Goal: Transaction & Acquisition: Purchase product/service

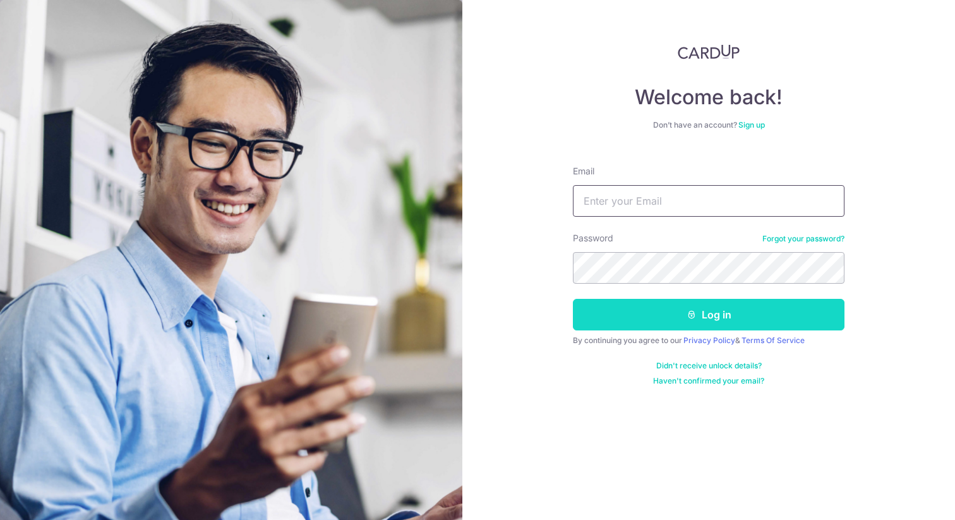
type input "banquetwork@hotmail.com"
click at [659, 316] on button "Log in" at bounding box center [709, 315] width 272 height 32
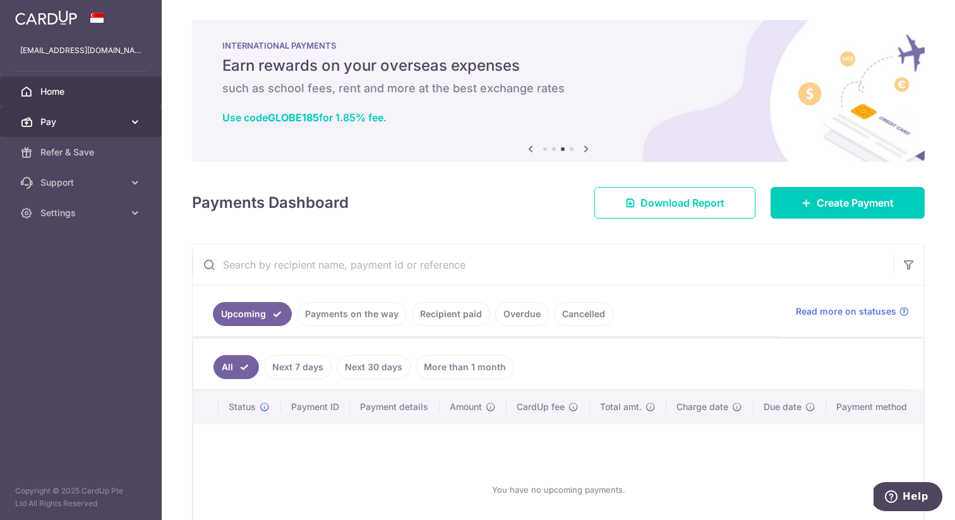
click at [58, 116] on span "Pay" at bounding box center [81, 122] width 83 height 13
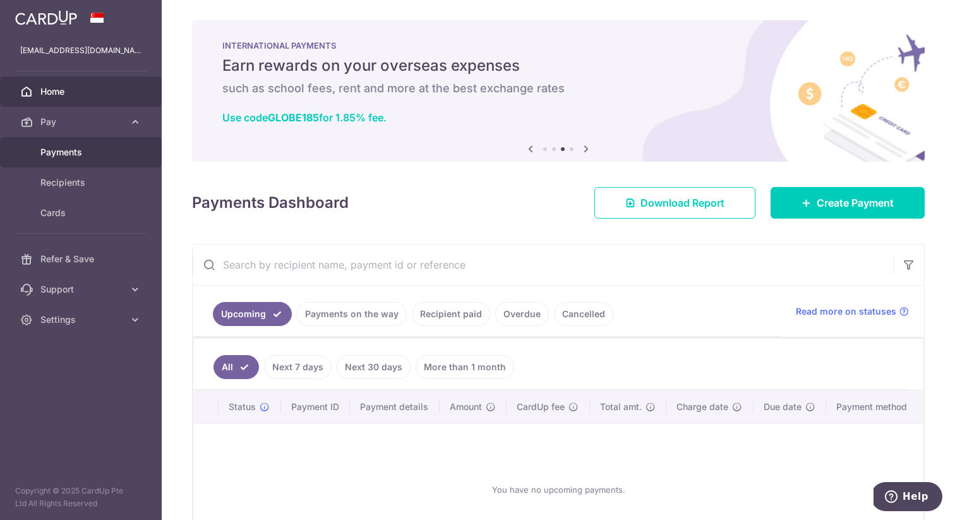
click at [69, 146] on span "Payments" at bounding box center [81, 152] width 83 height 13
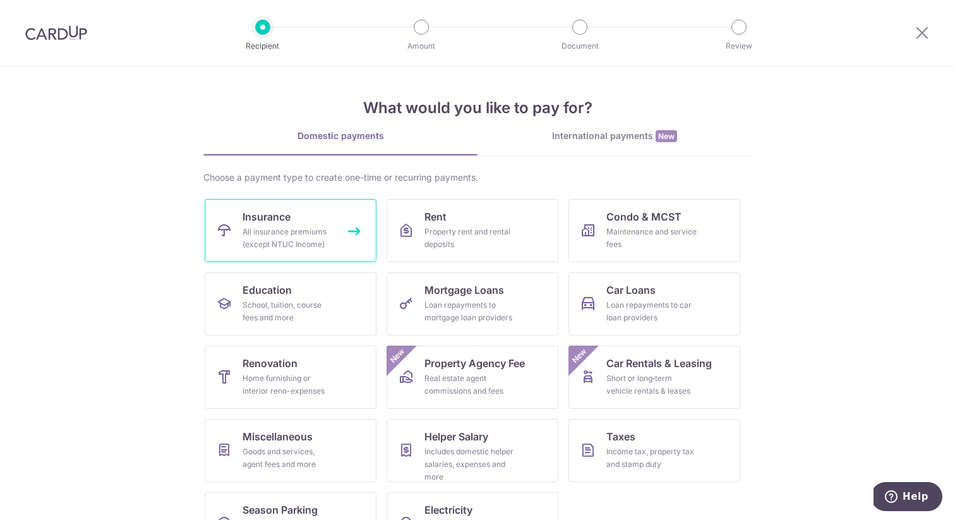
click at [236, 222] on link "Insurance All insurance premiums (except NTUC Income)" at bounding box center [291, 230] width 172 height 63
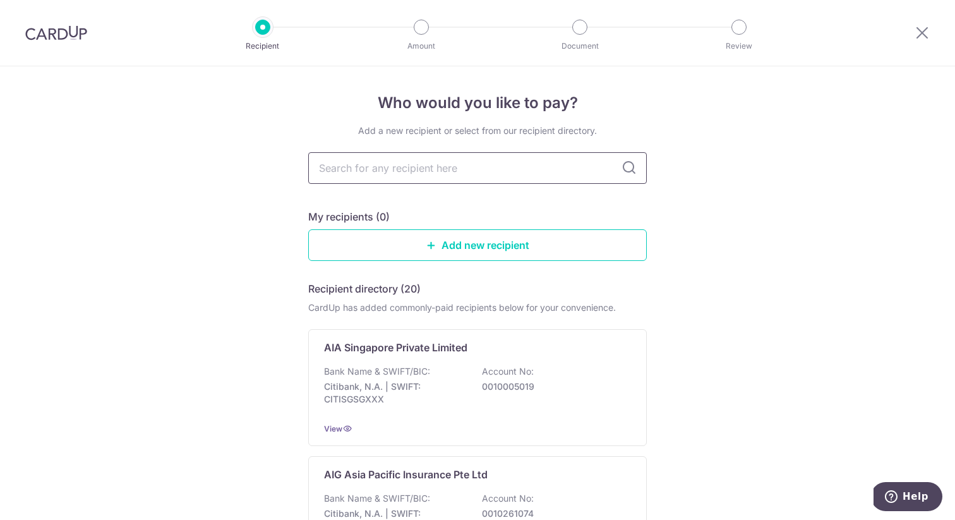
click at [424, 175] on input "text" at bounding box center [477, 168] width 338 height 32
type input "Great"
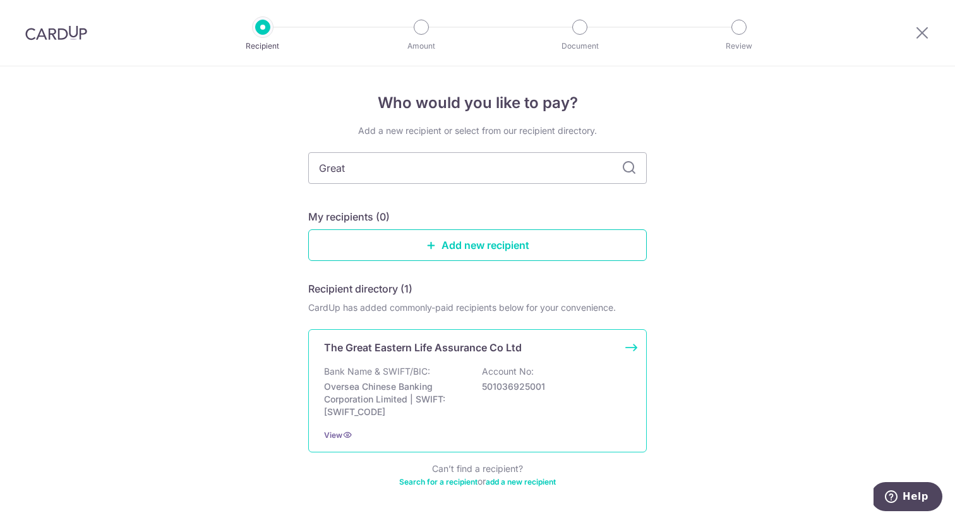
click at [391, 350] on p "The Great Eastern Life Assurance Co Ltd" at bounding box center [423, 347] width 198 height 15
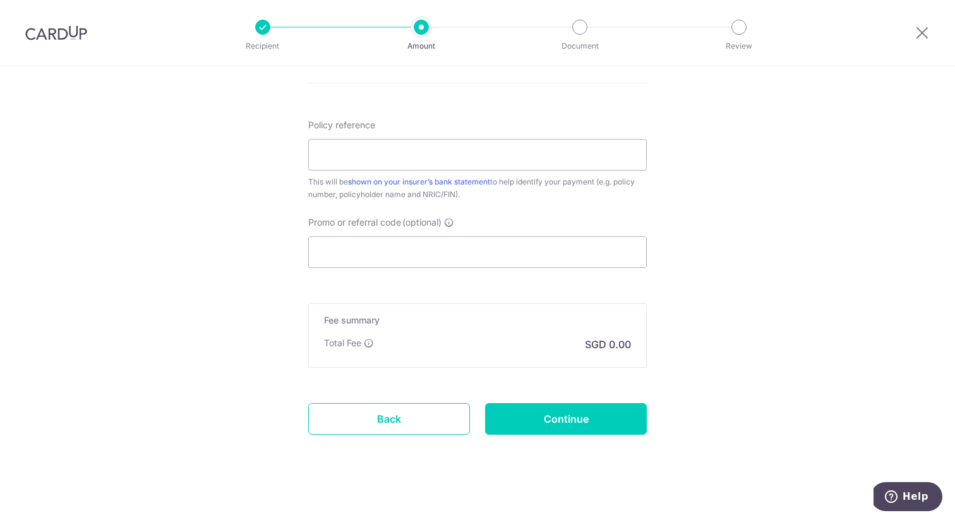
scroll to position [689, 0]
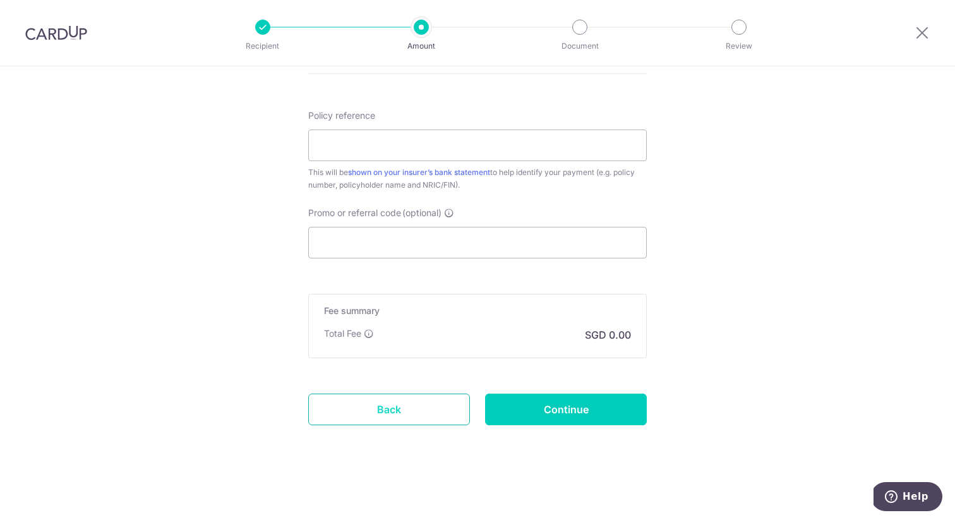
click at [361, 407] on link "Back" at bounding box center [389, 409] width 162 height 32
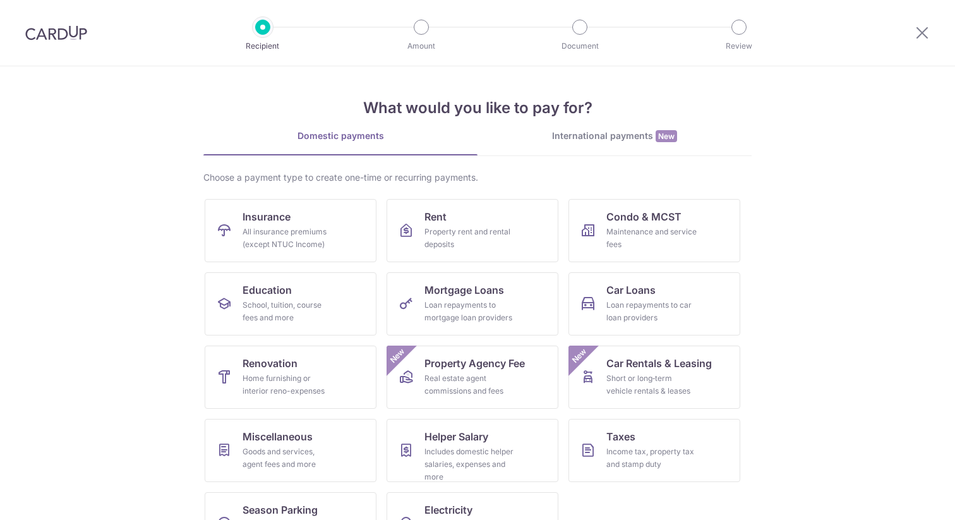
scroll to position [13, 0]
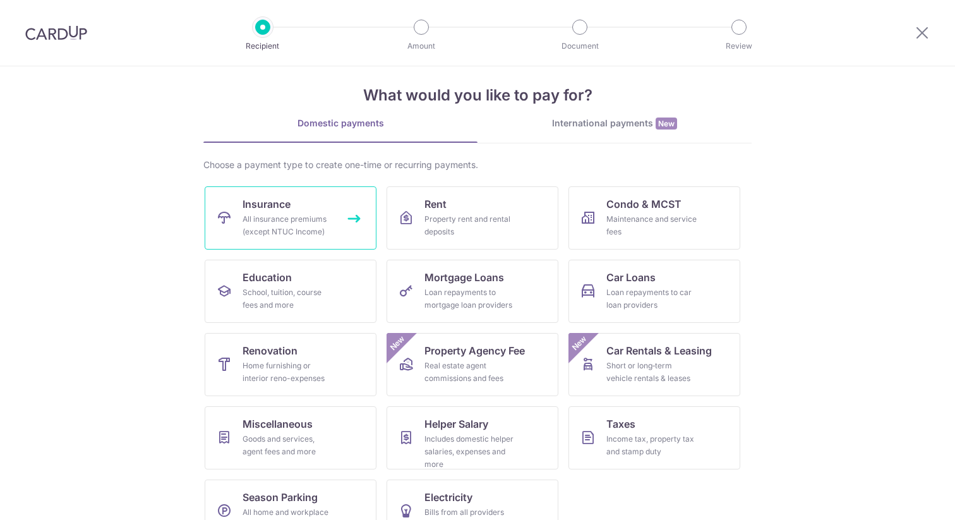
click at [303, 209] on link "Insurance All insurance premiums (except NTUC Income)" at bounding box center [291, 217] width 172 height 63
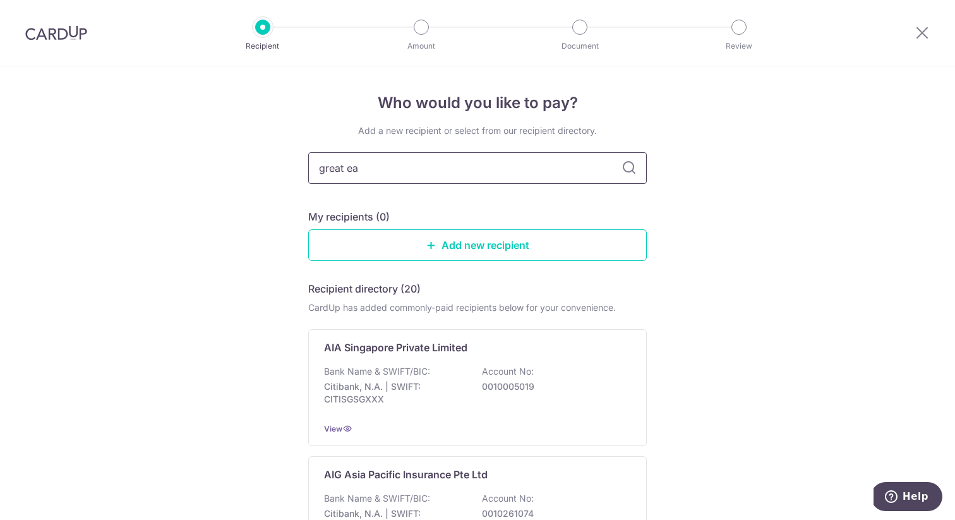
type input "great eas"
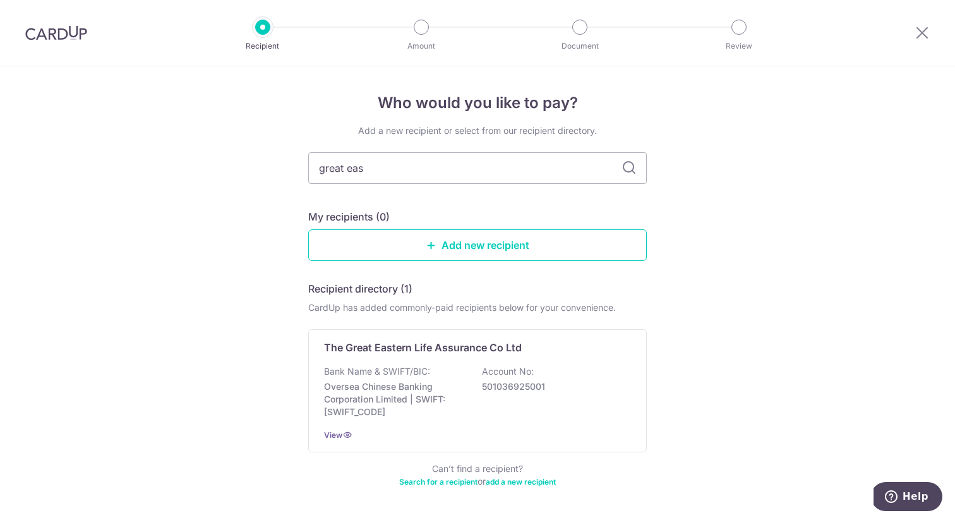
scroll to position [42, 0]
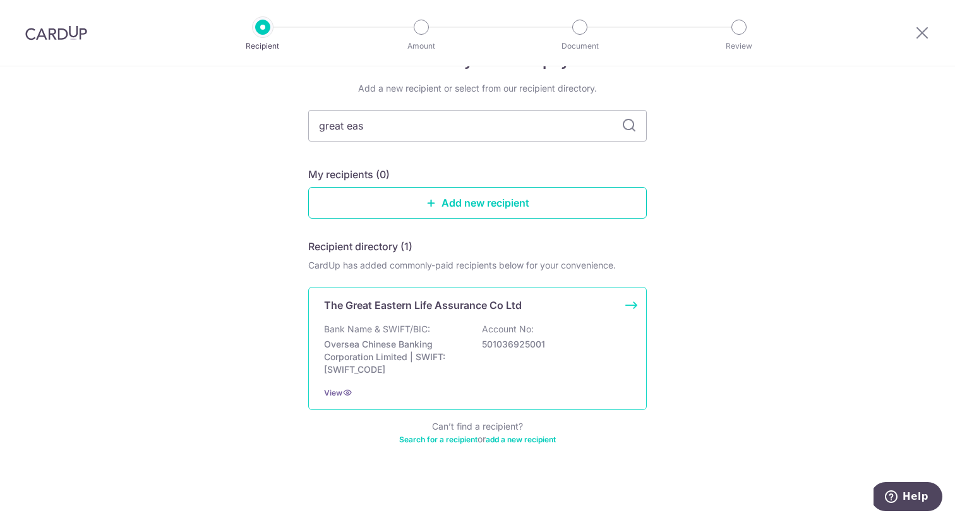
click at [376, 314] on div "The Great Eastern Life Assurance Co Ltd Bank Name & SWIFT/BIC: Oversea Chinese …" at bounding box center [477, 348] width 338 height 123
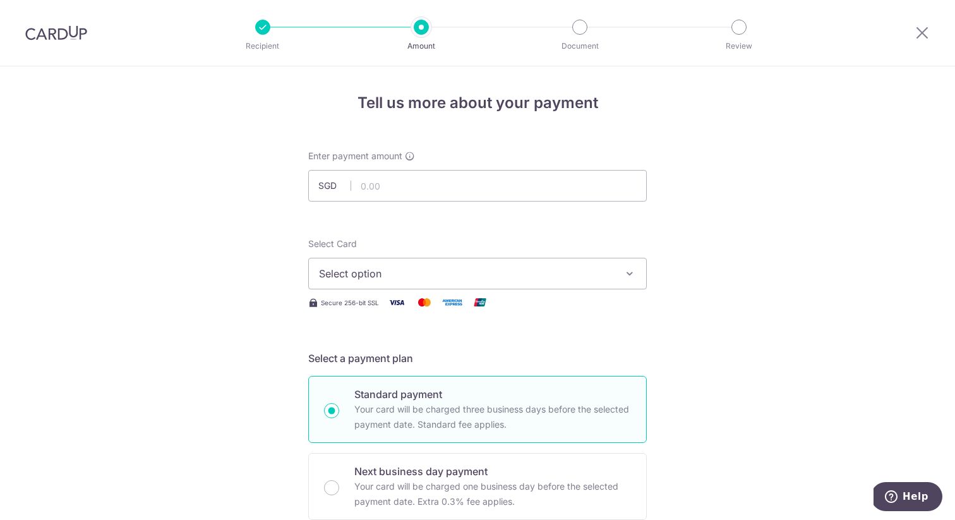
click at [350, 266] on span "Select option" at bounding box center [466, 273] width 294 height 15
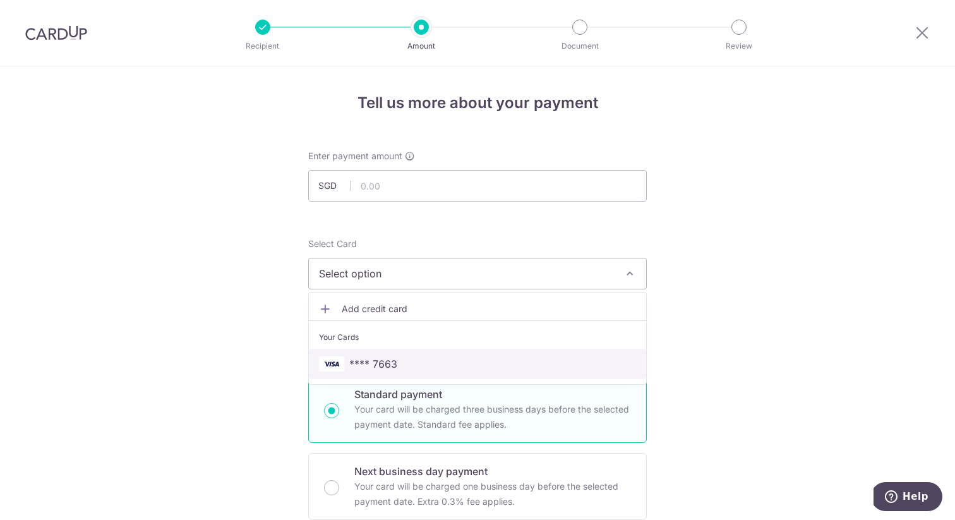
click at [369, 366] on span "**** 7663" at bounding box center [373, 363] width 48 height 15
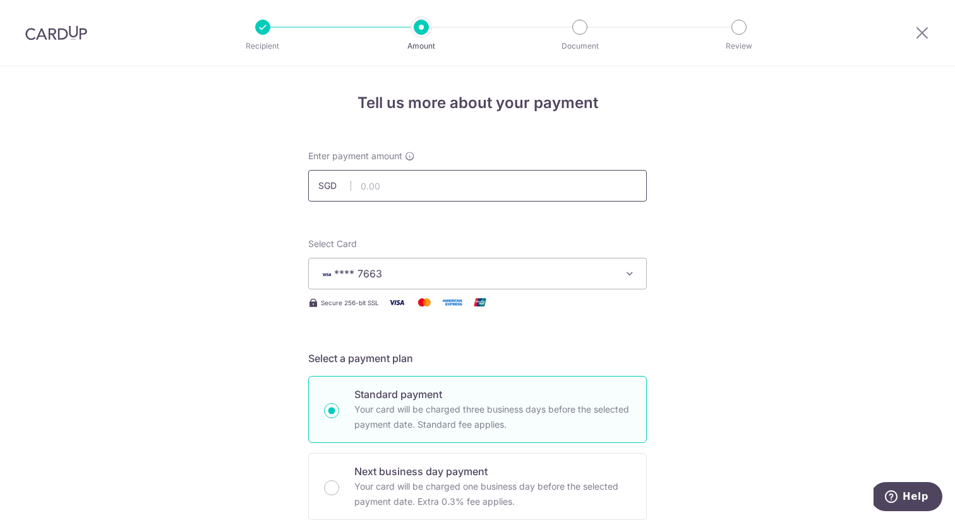
click at [404, 182] on input "text" at bounding box center [477, 186] width 338 height 32
type input "2,400.00"
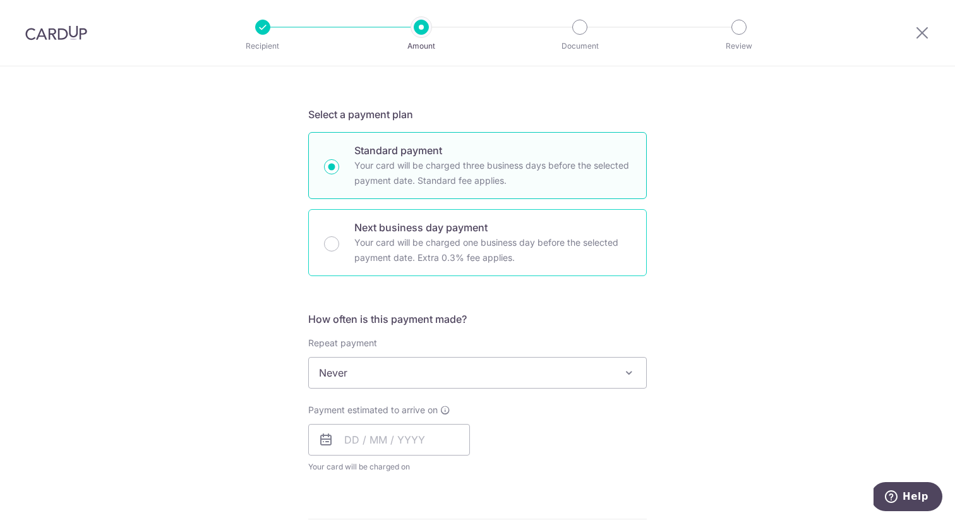
scroll to position [284, 0]
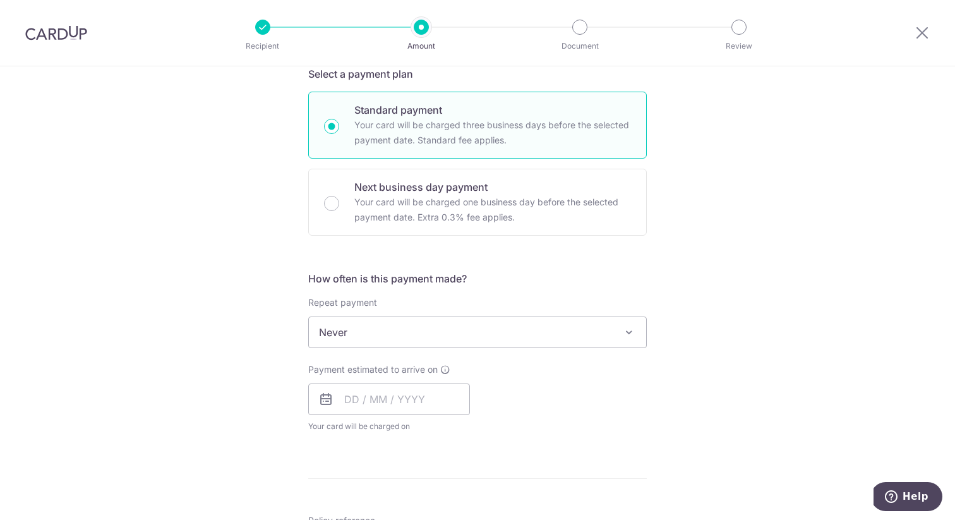
click at [362, 335] on span "Never" at bounding box center [477, 332] width 337 height 30
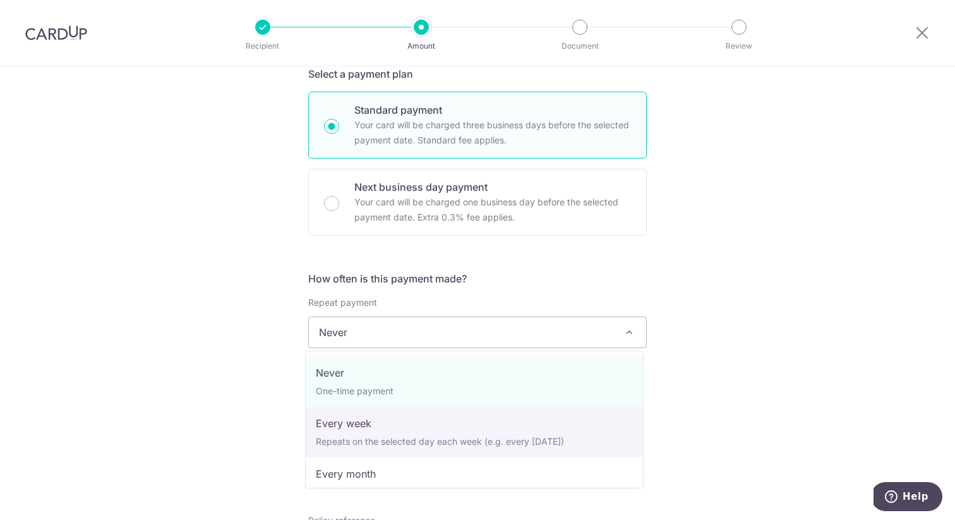
click at [260, 446] on div "Tell us more about your payment Enter payment amount SGD 2,400.00 2400.00 Selec…" at bounding box center [477, 353] width 955 height 1142
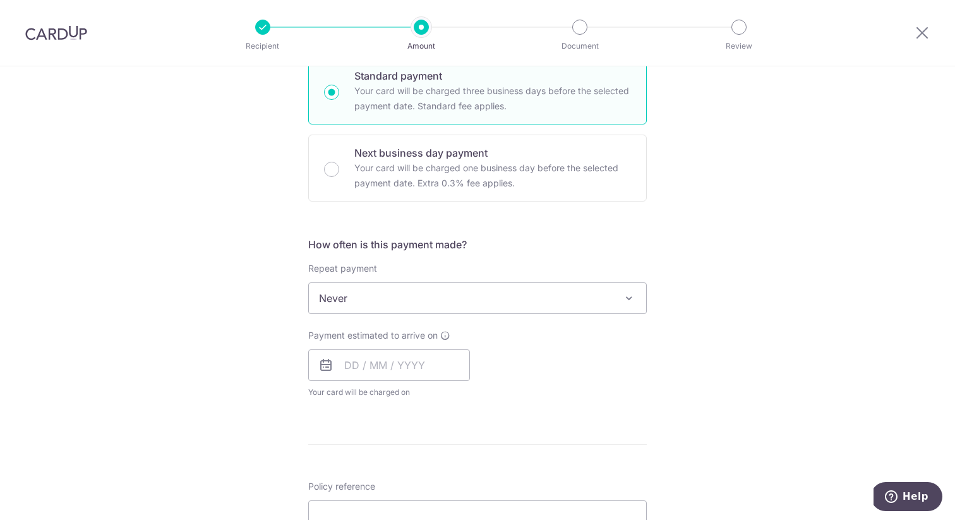
scroll to position [379, 0]
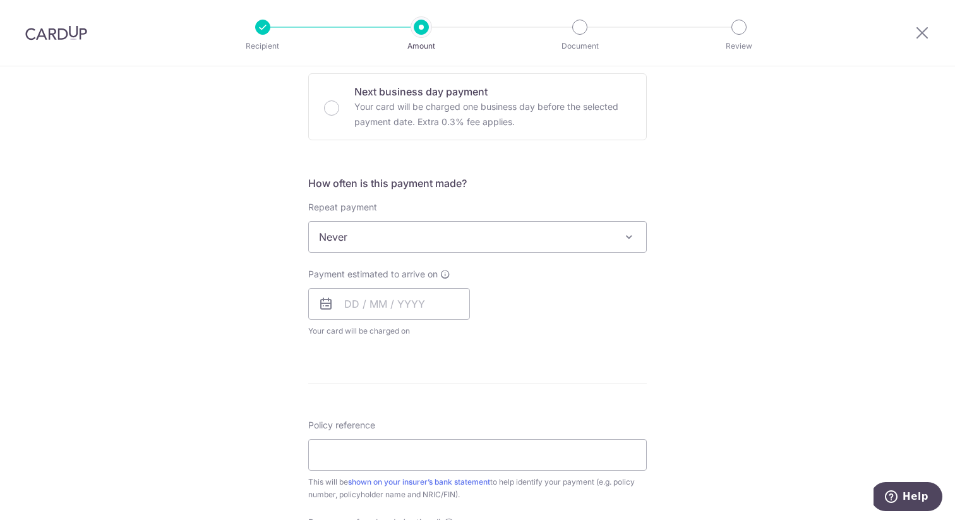
click at [400, 242] on span "Never" at bounding box center [477, 237] width 337 height 30
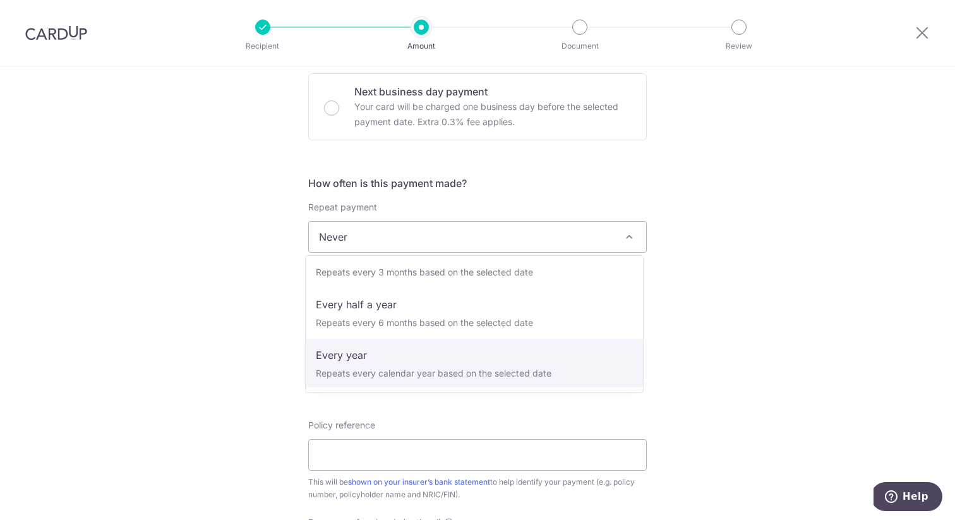
scroll to position [177, 0]
click at [224, 361] on div "Tell us more about your payment Enter payment amount SGD 2,400.00 2400.00 Selec…" at bounding box center [477, 258] width 955 height 1142
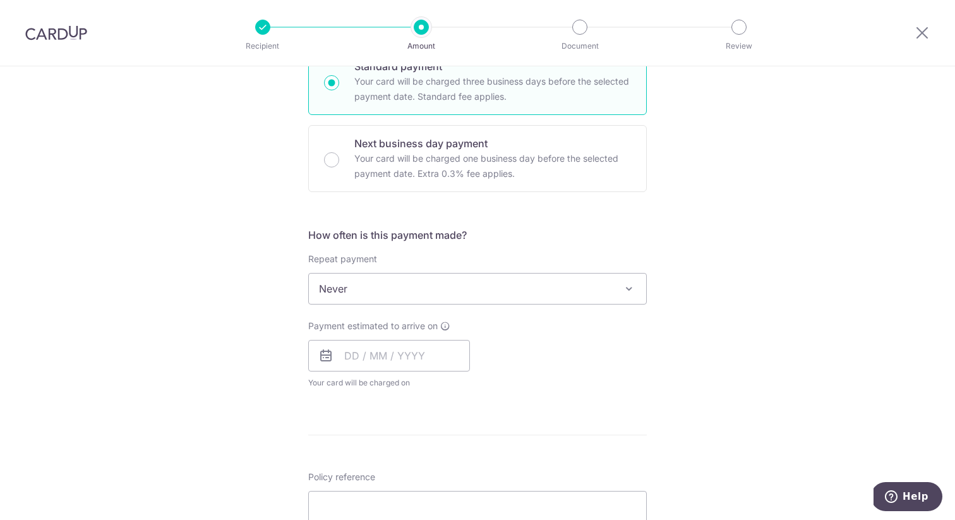
scroll to position [403, 0]
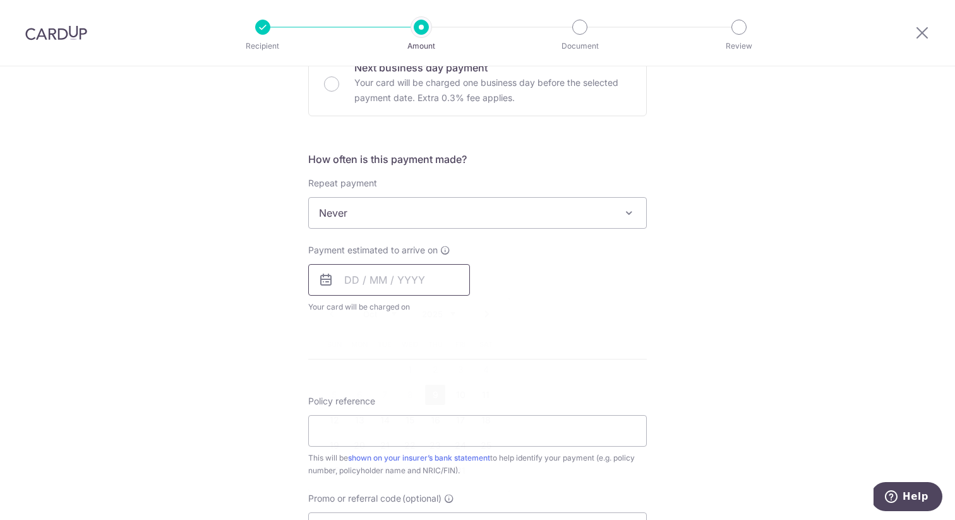
click at [353, 284] on input "text" at bounding box center [389, 280] width 162 height 32
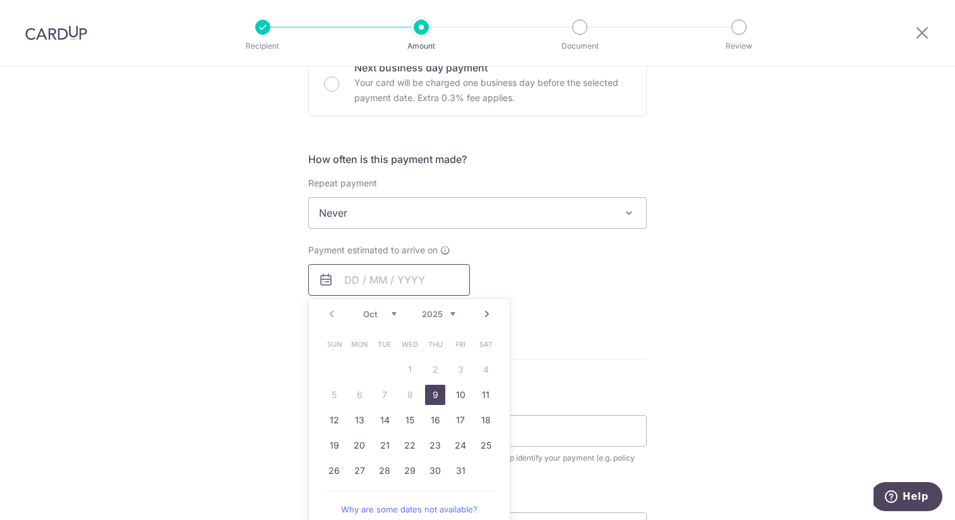
click at [353, 284] on input "text" at bounding box center [389, 280] width 162 height 32
click at [426, 392] on link "9" at bounding box center [435, 395] width 20 height 20
type input "[DATE]"
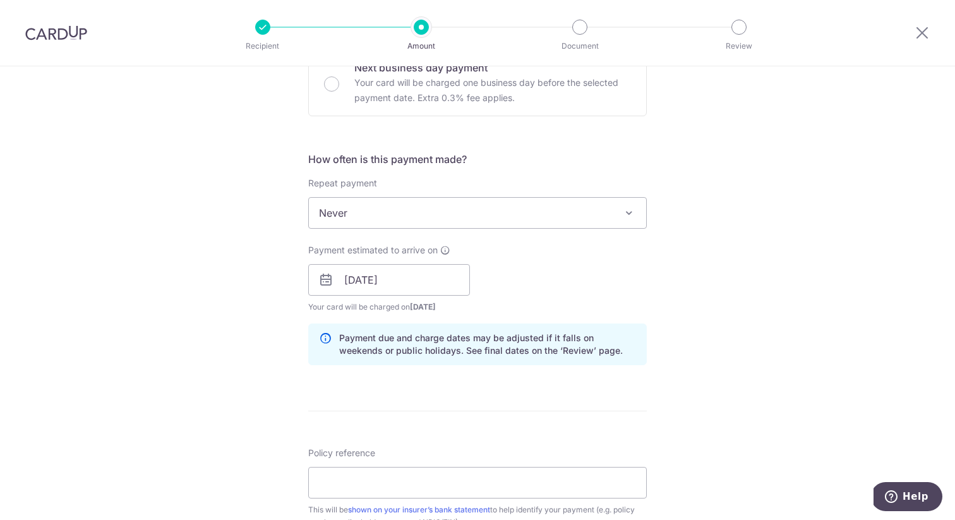
click at [686, 364] on div "Tell us more about your payment Enter payment amount SGD 2,400.00 2400.00 Selec…" at bounding box center [477, 260] width 955 height 1194
click at [355, 483] on input "Policy reference" at bounding box center [477, 483] width 338 height 32
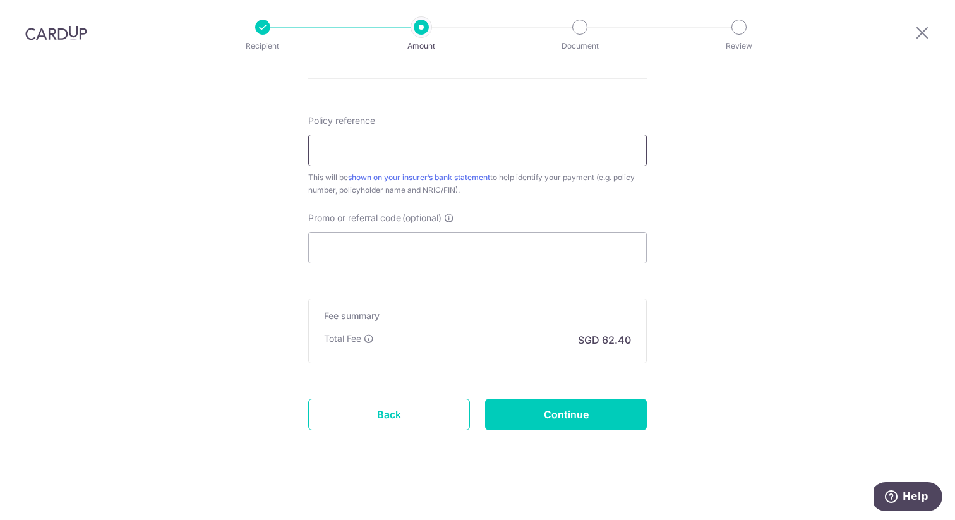
scroll to position [741, 0]
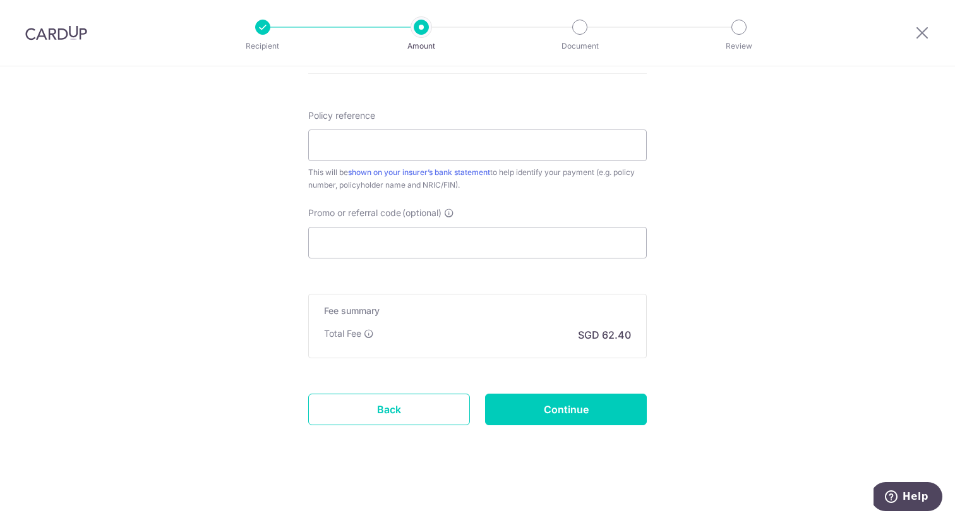
click at [381, 232] on input "Promo or referral code (optional)" at bounding box center [477, 243] width 338 height 32
paste input "MILELION"
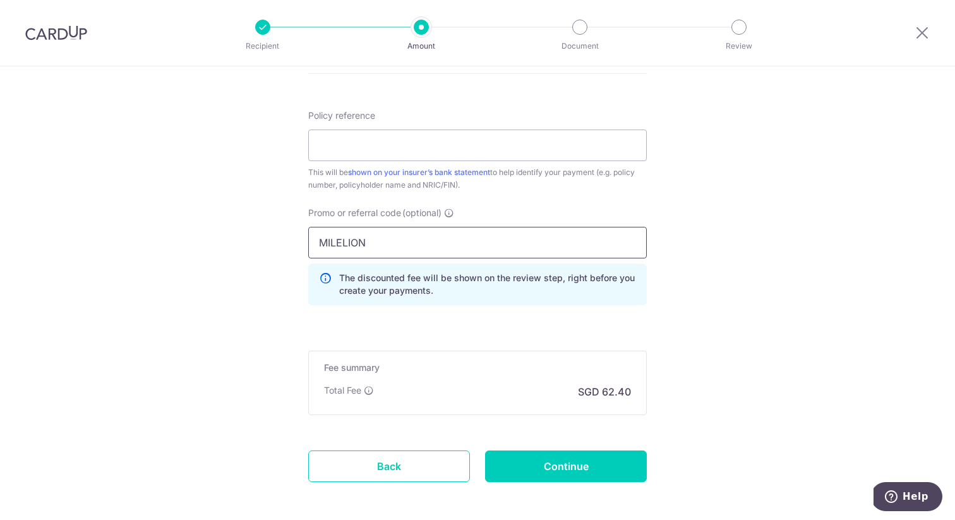
type input "MILELION"
click at [301, 303] on div "Promo or referral code (optional) MILELION The discounted fee will be shown on …" at bounding box center [478, 260] width 354 height 109
click at [359, 143] on input "Policy reference" at bounding box center [477, 145] width 338 height 32
type input "0237854252"
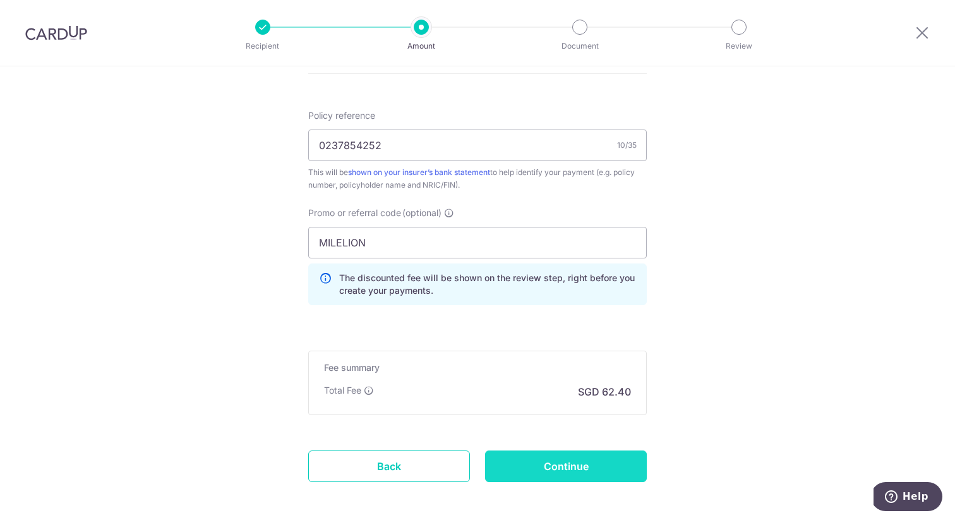
click at [542, 461] on input "Continue" at bounding box center [566, 466] width 162 height 32
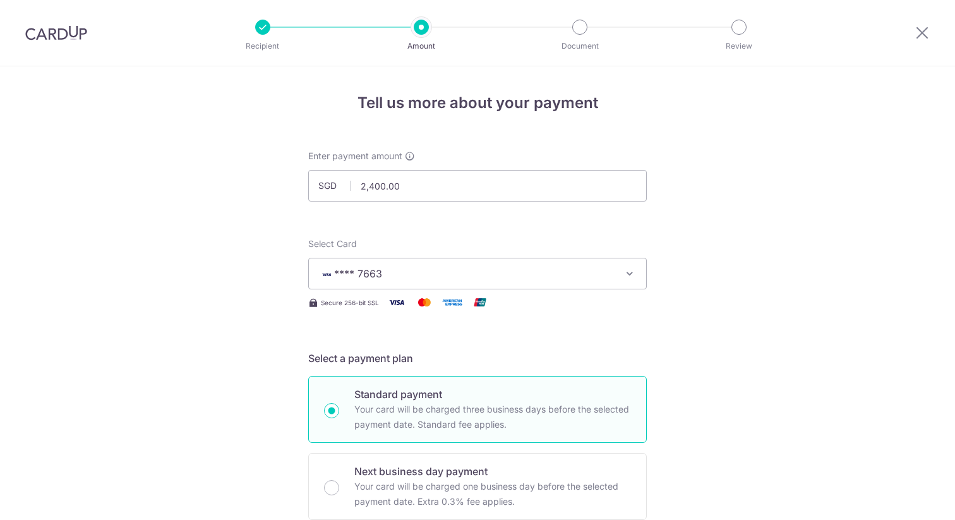
scroll to position [815, 0]
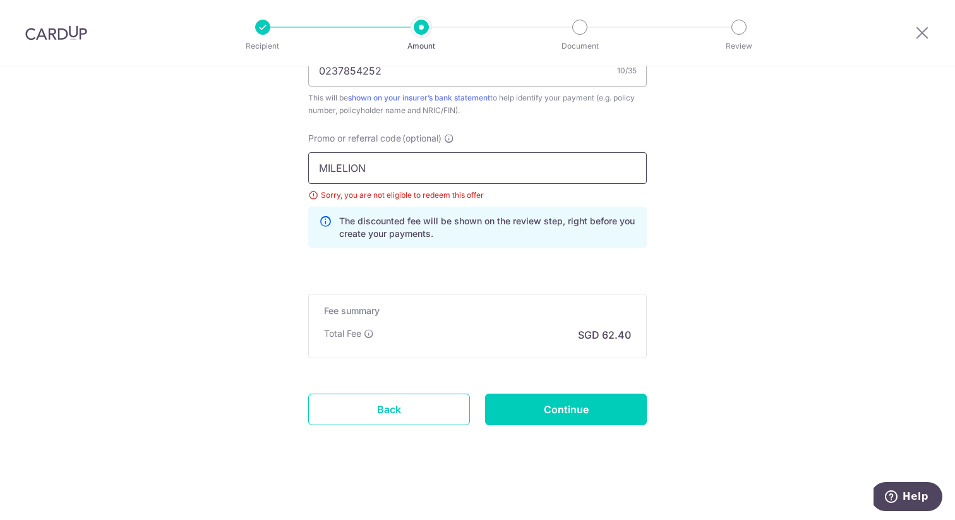
click at [370, 177] on input "MILELION" at bounding box center [477, 168] width 338 height 32
paste input "VTAX25ONE"
type input "VTAX25ONE"
click at [538, 415] on input "Continue" at bounding box center [566, 409] width 162 height 32
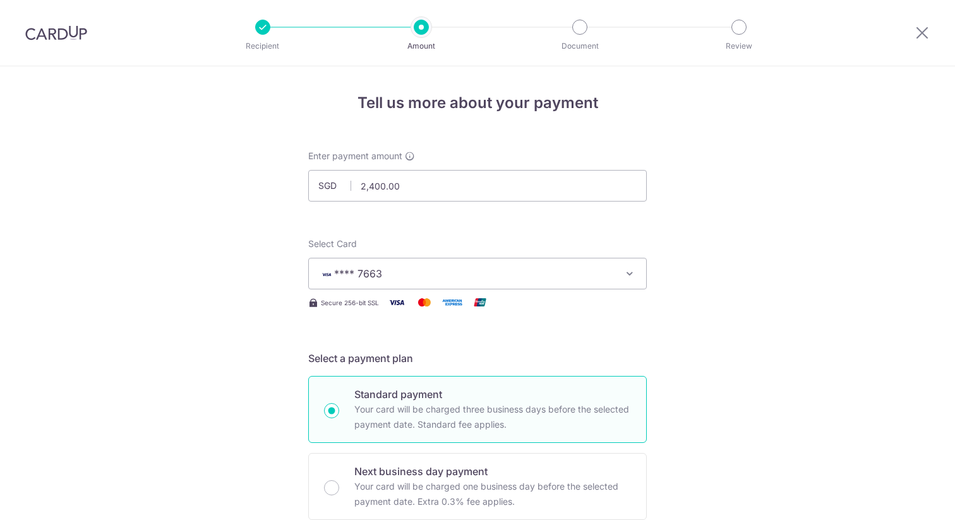
scroll to position [815, 0]
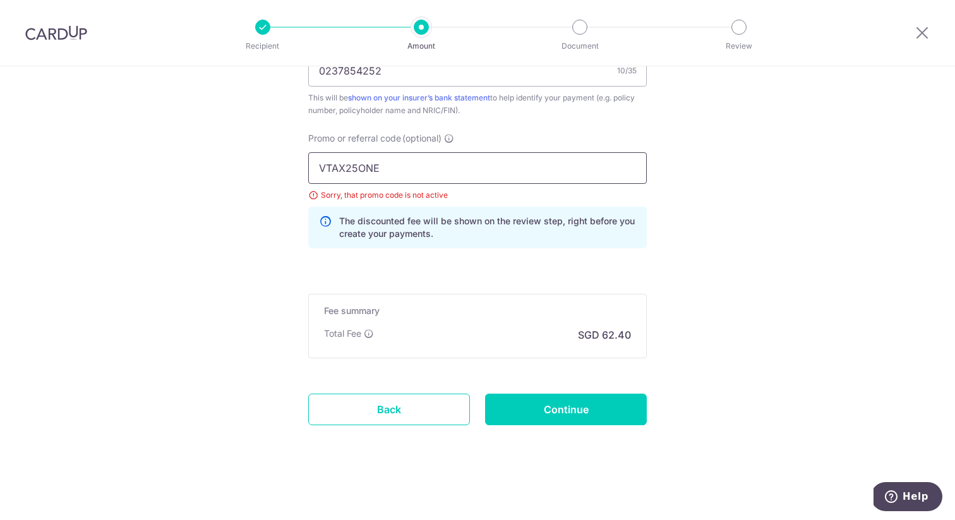
click at [435, 165] on input "VTAX25ONE" at bounding box center [477, 168] width 338 height 32
paste input "OFF225"
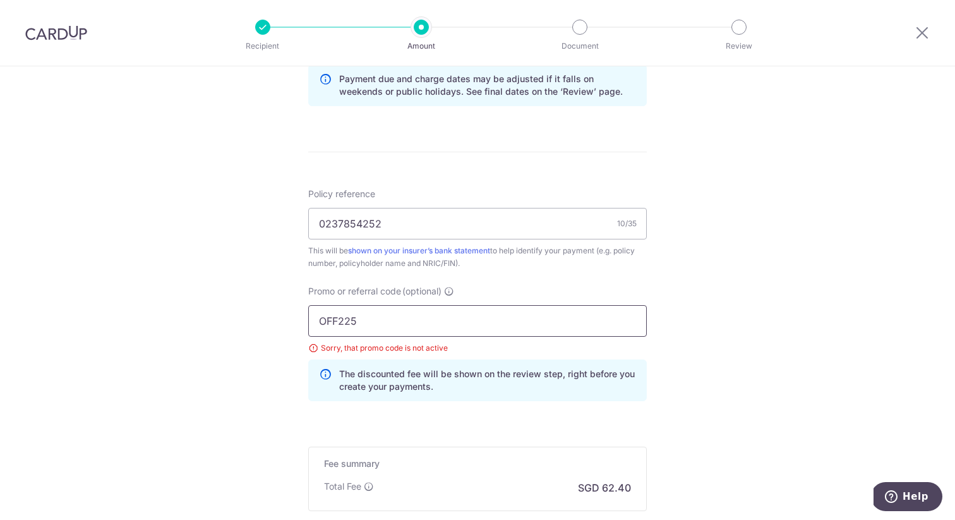
scroll to position [543, 0]
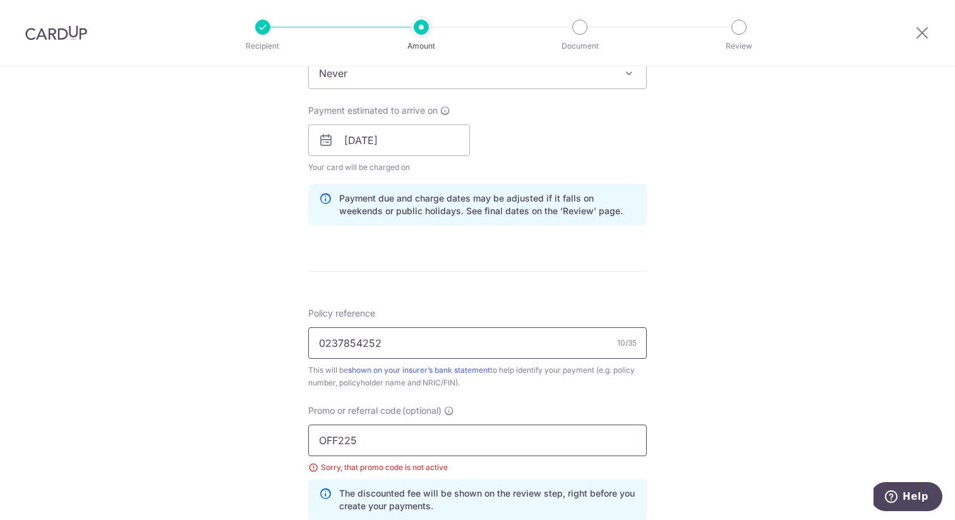
type input "OFF225"
drag, startPoint x: 390, startPoint y: 344, endPoint x: 172, endPoint y: 338, distance: 217.9
click at [172, 338] on div "Tell us more about your payment Enter payment amount SGD 2,400.00 2400.00 Selec…" at bounding box center [477, 157] width 955 height 1269
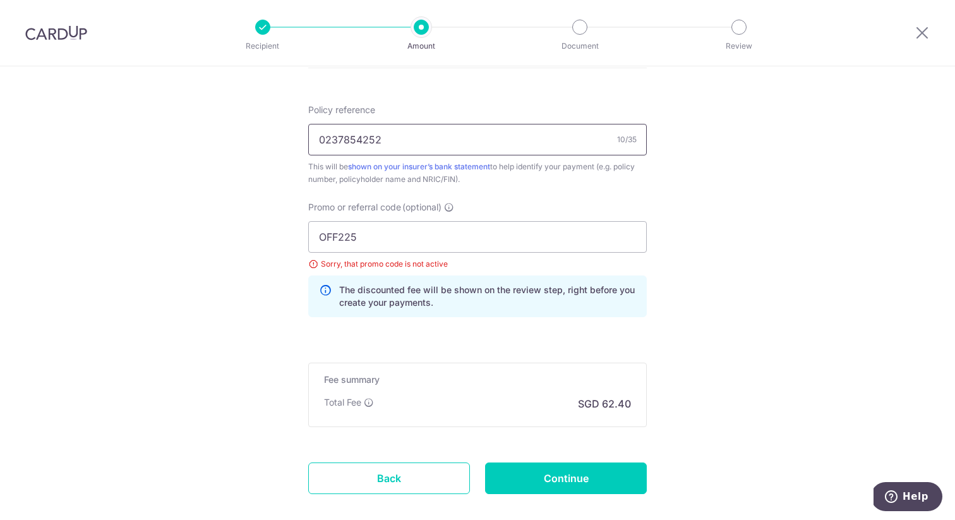
scroll to position [815, 0]
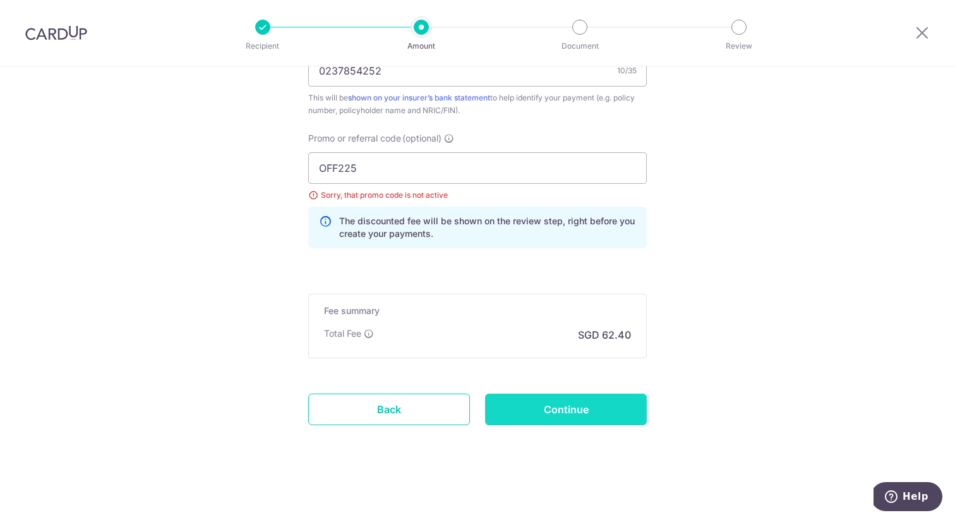
click at [531, 414] on input "Continue" at bounding box center [566, 409] width 162 height 32
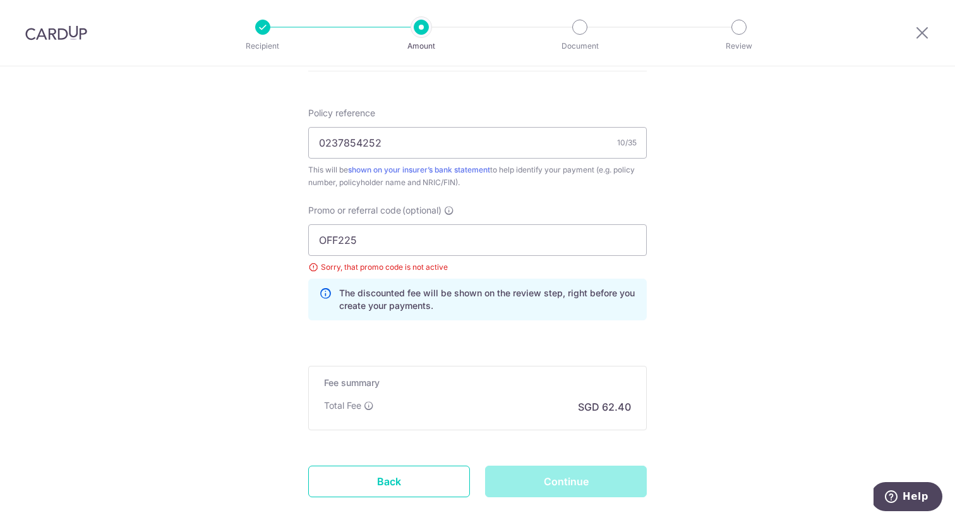
scroll to position [796, 0]
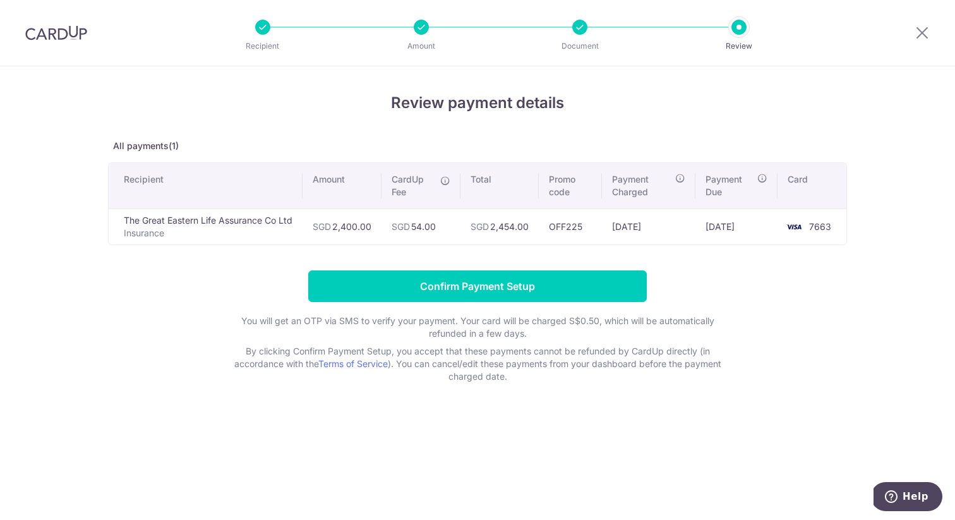
drag, startPoint x: 667, startPoint y: 227, endPoint x: 578, endPoint y: 225, distance: 89.0
click at [578, 225] on tr "The Great Eastern Life Assurance Co Ltd Insurance SGD 2,400.00 SGD 54.00 SGD 2,…" at bounding box center [477, 226] width 737 height 36
click at [498, 226] on td "SGD 2,454.00" at bounding box center [499, 226] width 78 height 36
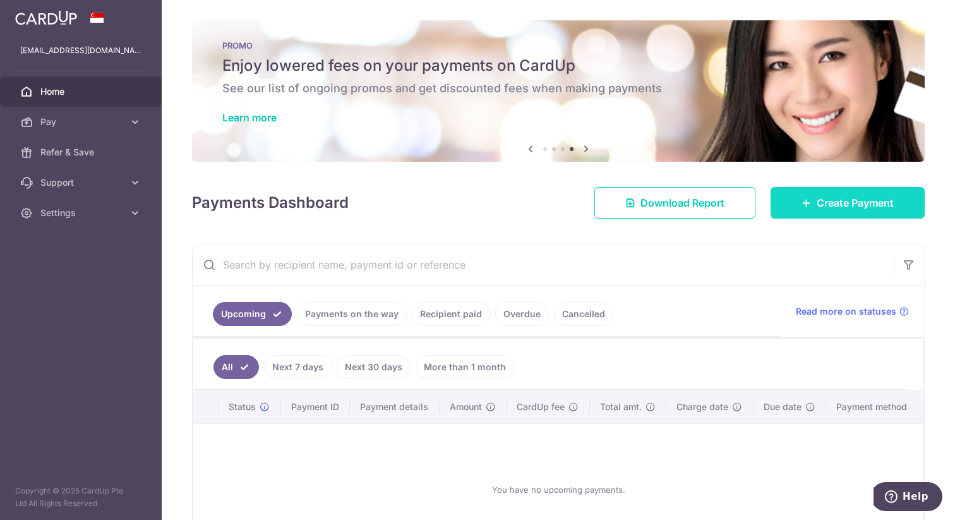
click at [859, 208] on span "Create Payment" at bounding box center [854, 202] width 77 height 15
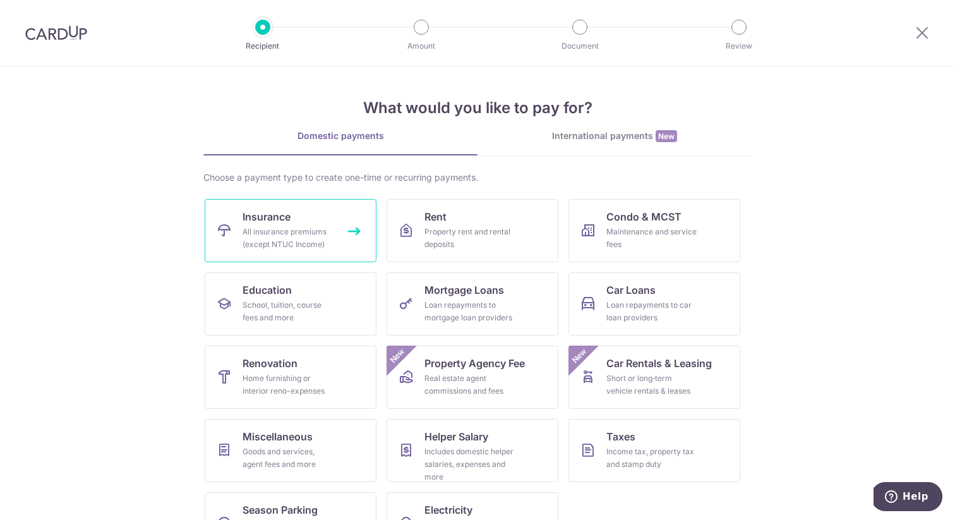
click at [292, 234] on div "All insurance premiums (except NTUC Income)" at bounding box center [287, 237] width 91 height 25
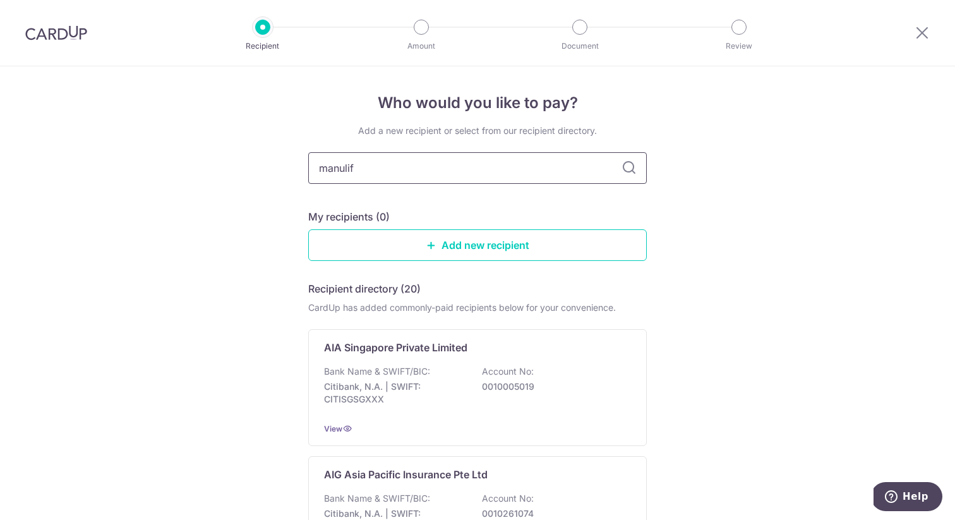
type input "manulife"
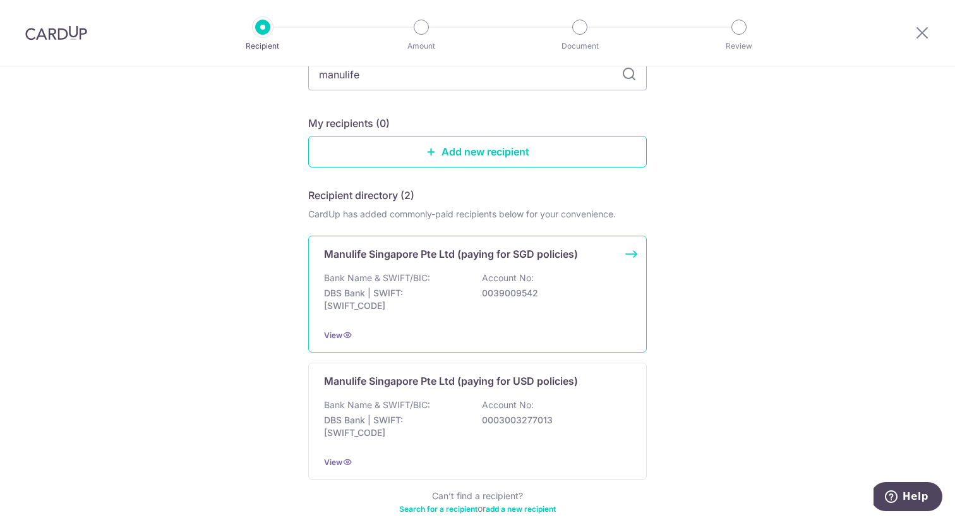
scroll to position [107, 0]
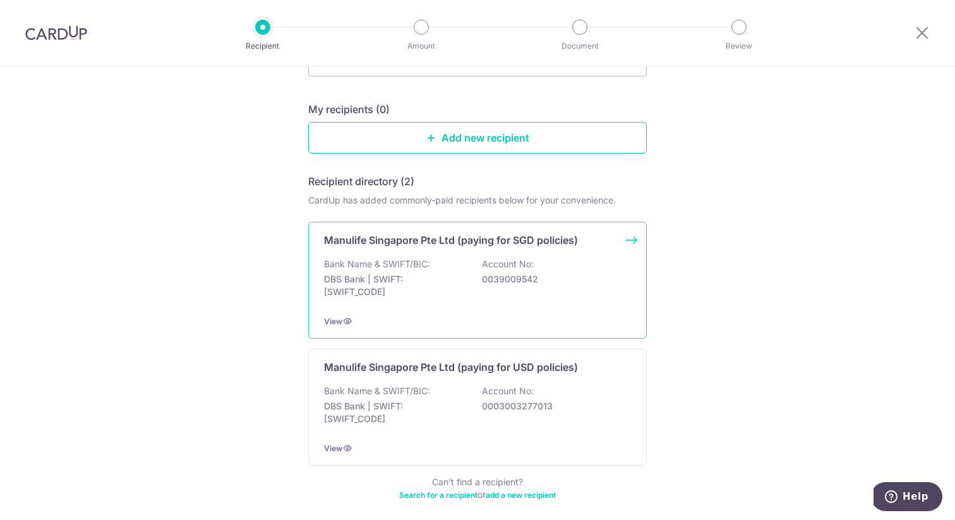
click at [425, 271] on div "Bank Name & SWIFT/BIC: DBS Bank | SWIFT: [SWIFT_CODE] Account No: 0039009542" at bounding box center [477, 281] width 307 height 47
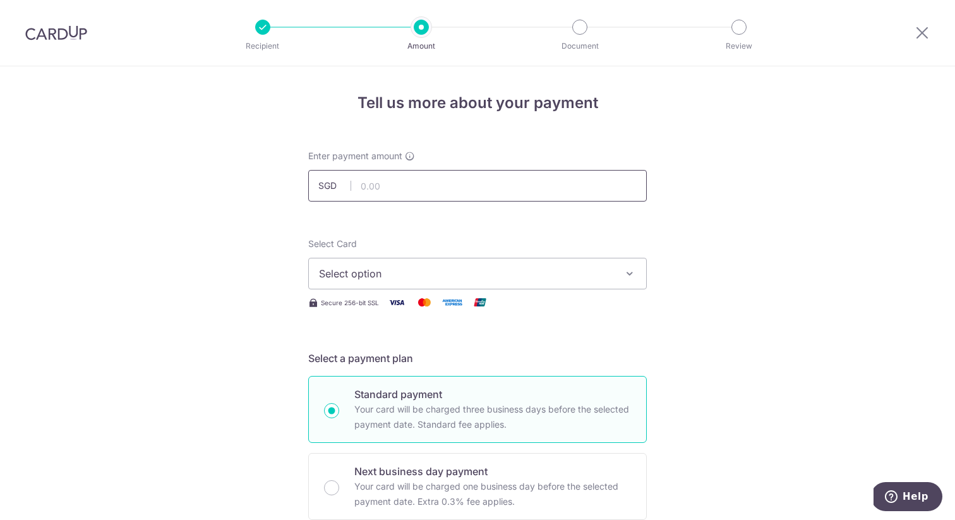
click at [382, 188] on input "text" at bounding box center [477, 186] width 338 height 32
paste input "4,676.96"
type input "4,676.96"
click at [464, 270] on span "Select option" at bounding box center [466, 273] width 294 height 15
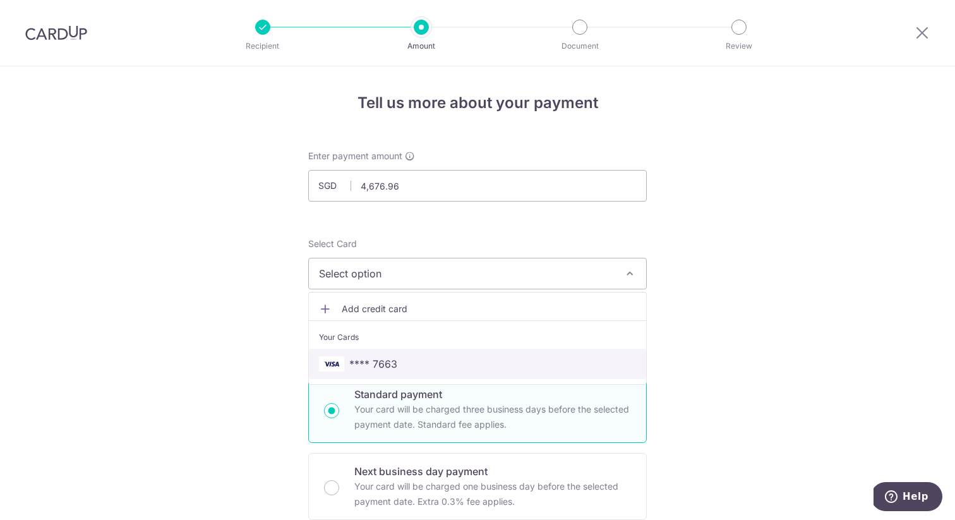
click at [439, 364] on span "**** 7663" at bounding box center [477, 363] width 317 height 15
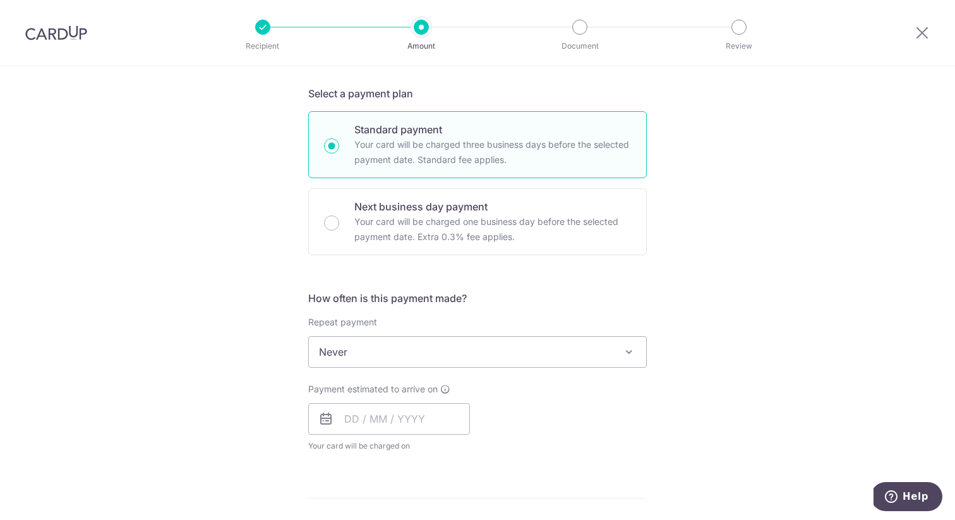
scroll to position [326, 0]
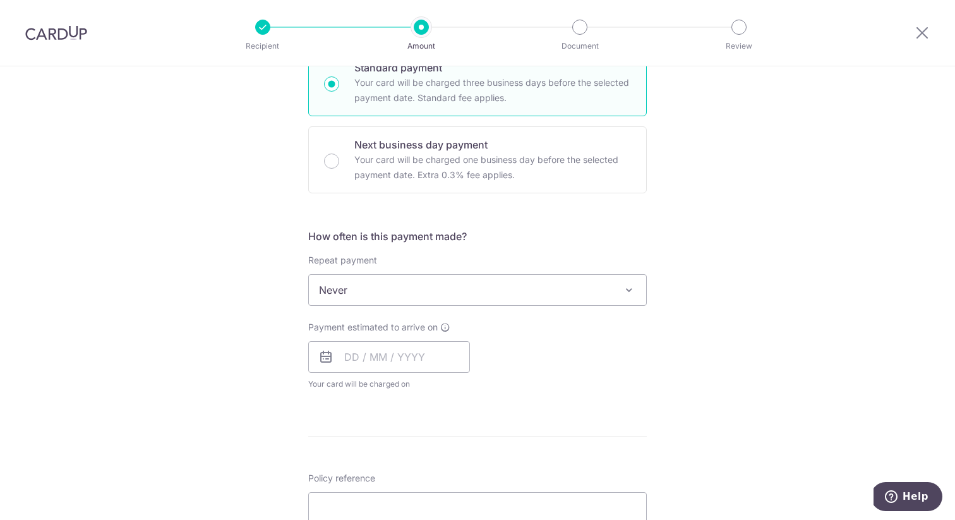
click at [345, 293] on span "Never" at bounding box center [477, 290] width 337 height 30
click at [261, 376] on div "Tell us more about your payment Enter payment amount SGD 4,676.96 4676.96 Selec…" at bounding box center [477, 311] width 955 height 1142
click at [370, 365] on input "text" at bounding box center [389, 357] width 162 height 32
click at [431, 474] on link "9" at bounding box center [435, 472] width 20 height 20
type input "[DATE]"
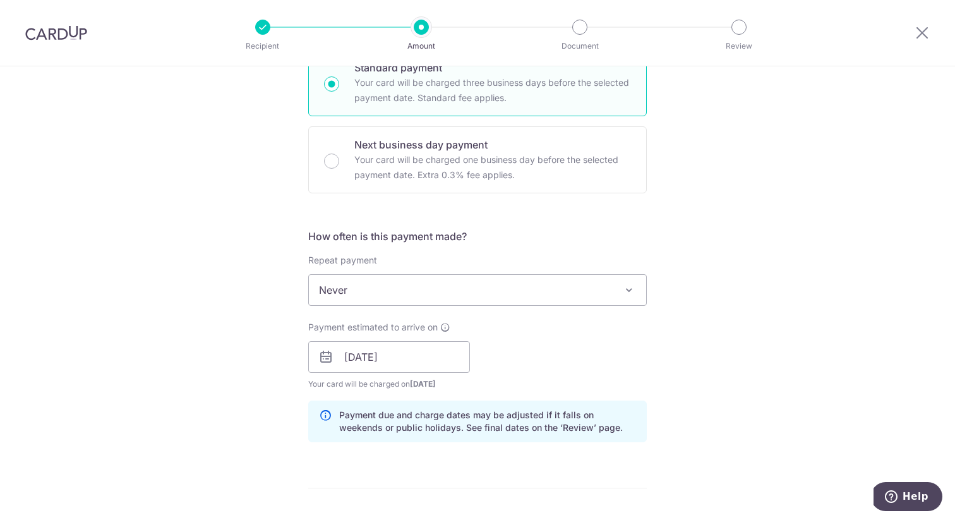
click at [644, 345] on div "Payment estimated to arrive on 09/10/2025 Prev Next Oct Nov Dec 2025 2026 2027 …" at bounding box center [478, 355] width 354 height 69
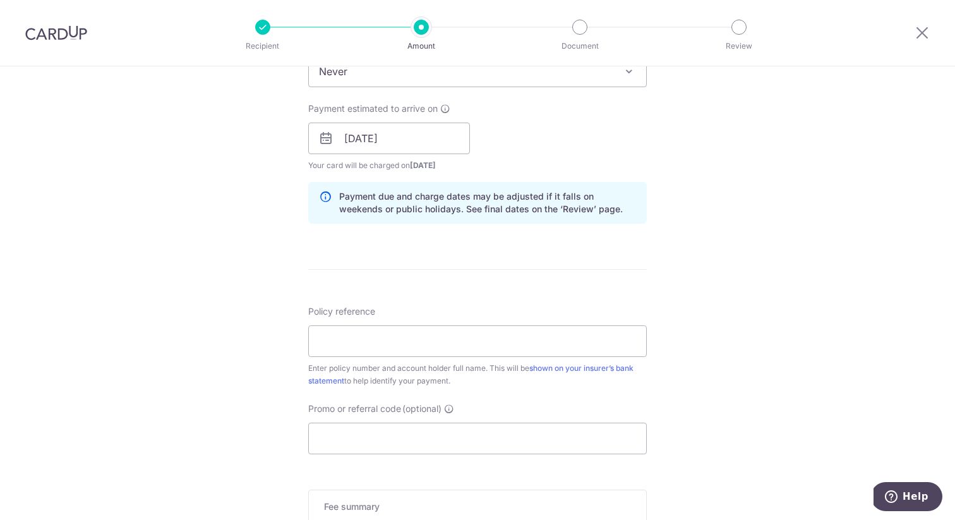
scroll to position [590, 0]
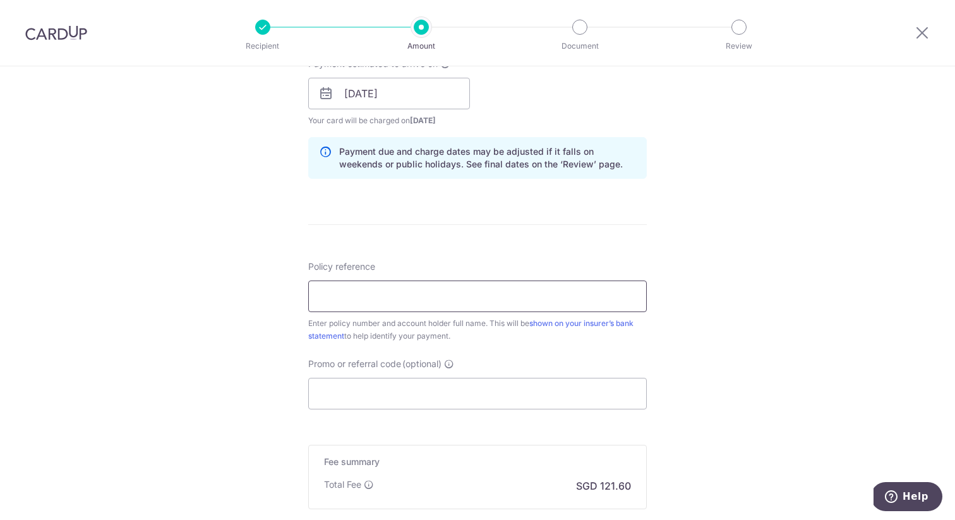
click at [368, 299] on input "Policy reference" at bounding box center [477, 296] width 338 height 32
paste input "1492873967"
type input "1492873967"
click at [368, 393] on input "Promo or referral code (optional)" at bounding box center [477, 394] width 338 height 32
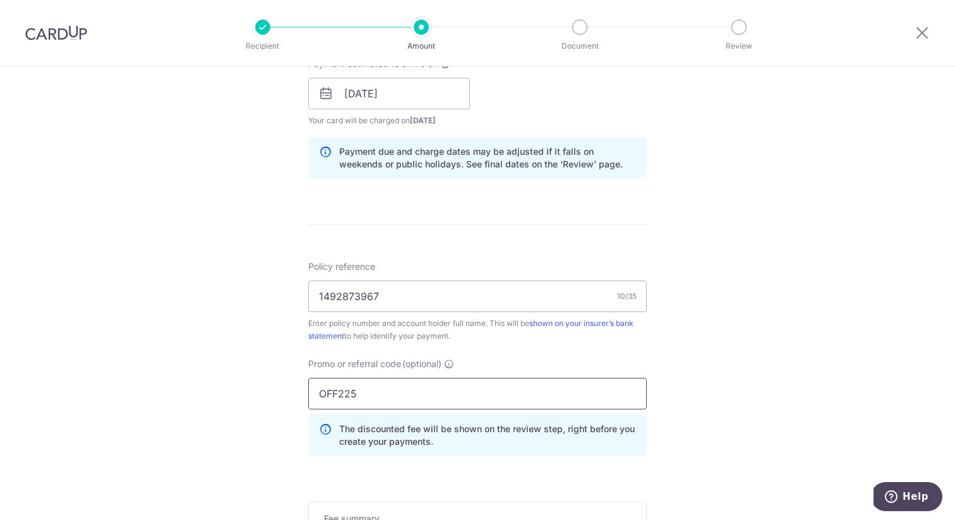
scroll to position [797, 0]
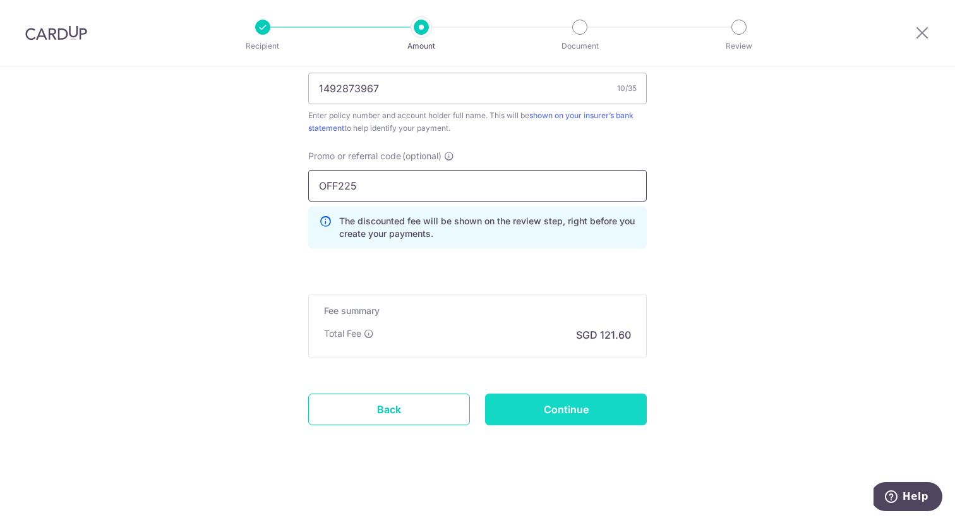
type input "OFF225"
click at [515, 409] on input "Continue" at bounding box center [566, 409] width 162 height 32
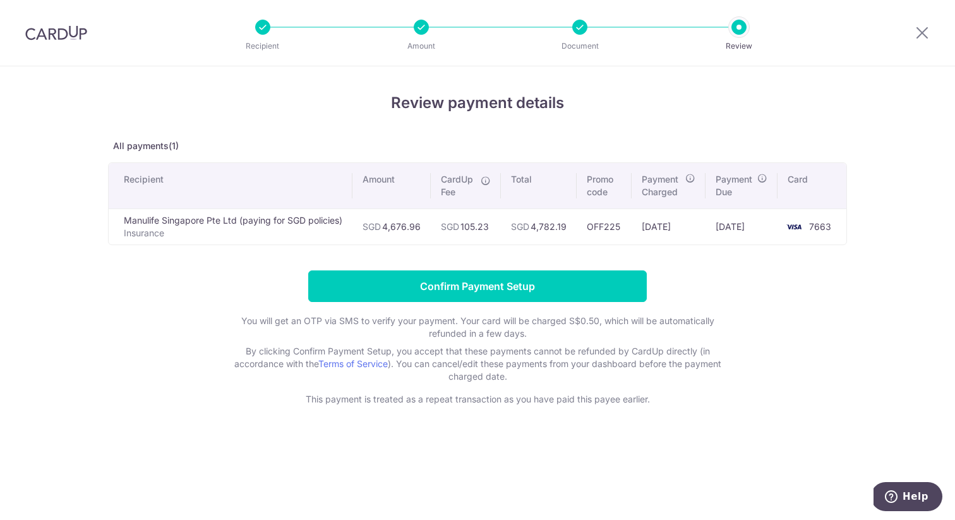
drag, startPoint x: 493, startPoint y: 227, endPoint x: 468, endPoint y: 227, distance: 24.6
click at [468, 227] on td "SGD 105.23" at bounding box center [466, 226] width 70 height 36
